Goal: Information Seeking & Learning: Learn about a topic

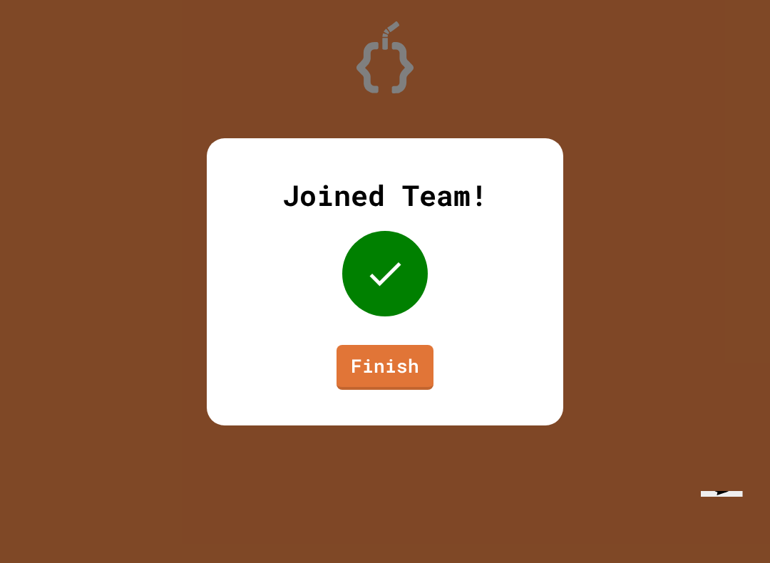
click at [420, 373] on link "Finish" at bounding box center [384, 367] width 97 height 45
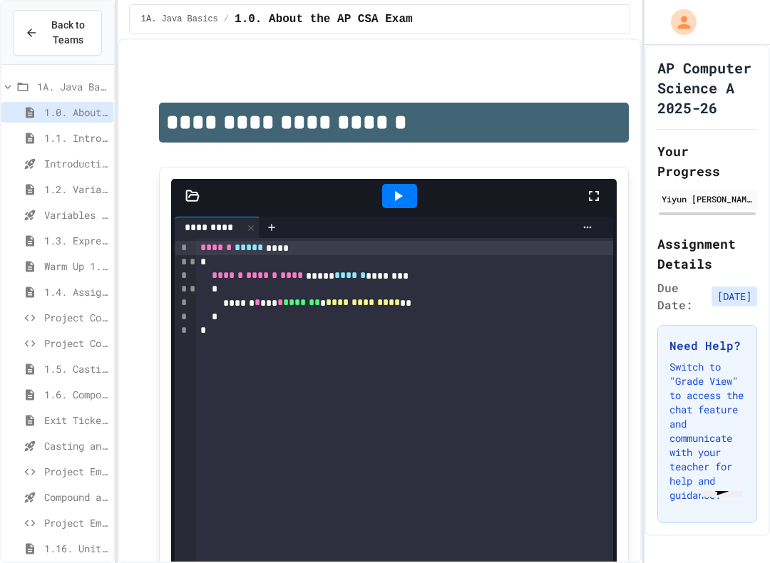
click at [70, 396] on span "1.6. Compound Assignment Operators" at bounding box center [75, 394] width 63 height 15
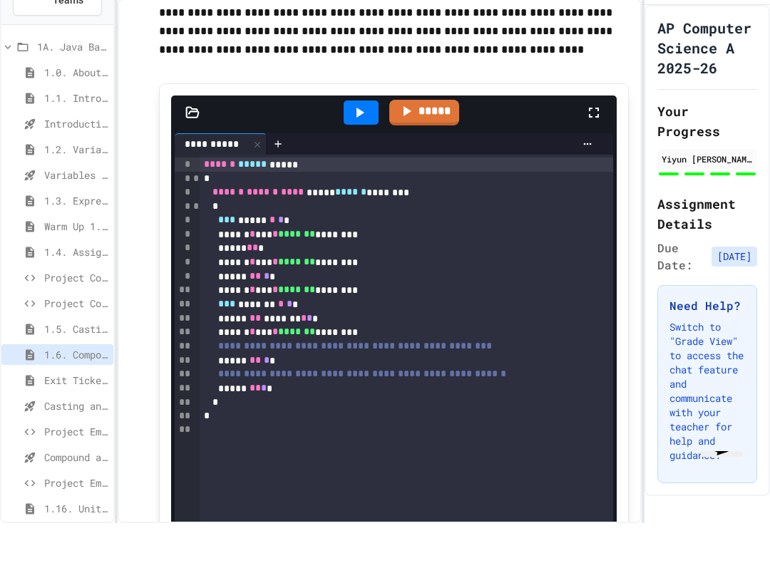
scroll to position [1093, 0]
